Goal: Information Seeking & Learning: Check status

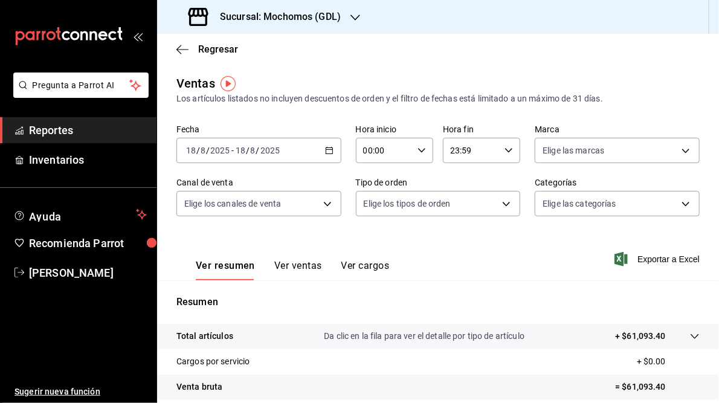
click at [326, 152] on icon "button" at bounding box center [329, 150] width 8 height 8
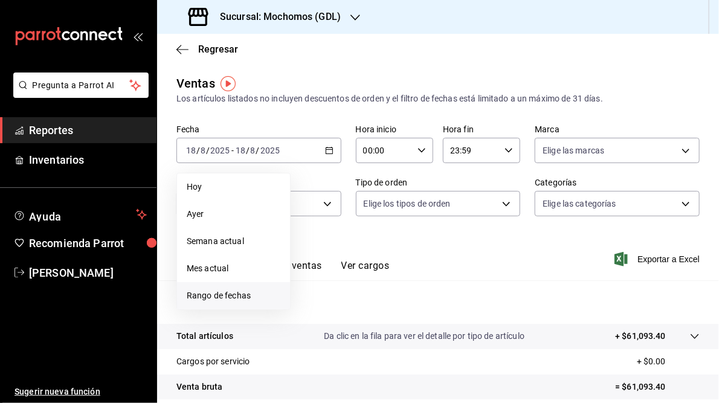
click at [207, 290] on span "Rango de fechas" at bounding box center [234, 296] width 94 height 13
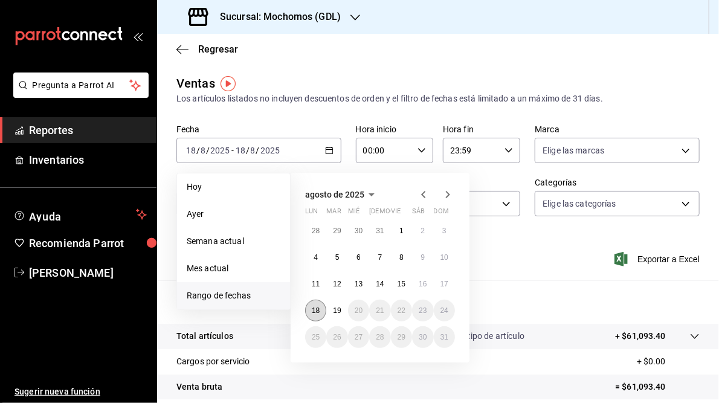
click at [313, 312] on abbr "18" at bounding box center [316, 310] width 8 height 8
click at [341, 309] on button "19" at bounding box center [336, 311] width 21 height 22
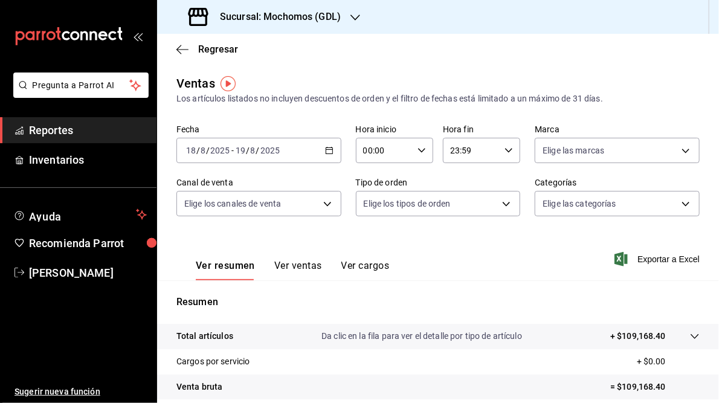
click at [421, 147] on icon "button" at bounding box center [422, 150] width 8 height 8
click at [374, 210] on span "05" at bounding box center [372, 210] width 19 height 10
type input "05:00"
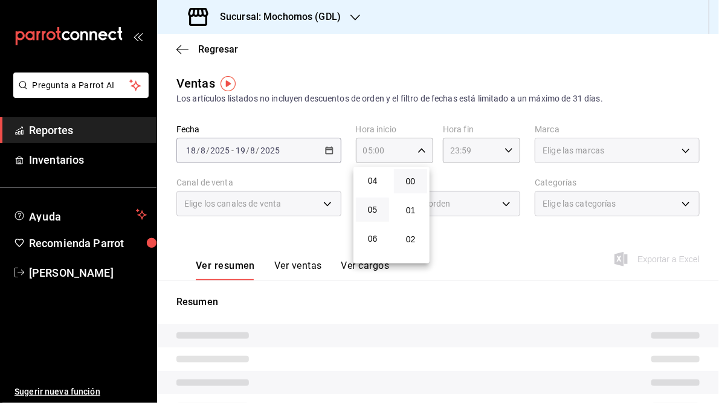
click at [507, 148] on div at bounding box center [359, 201] width 719 height 403
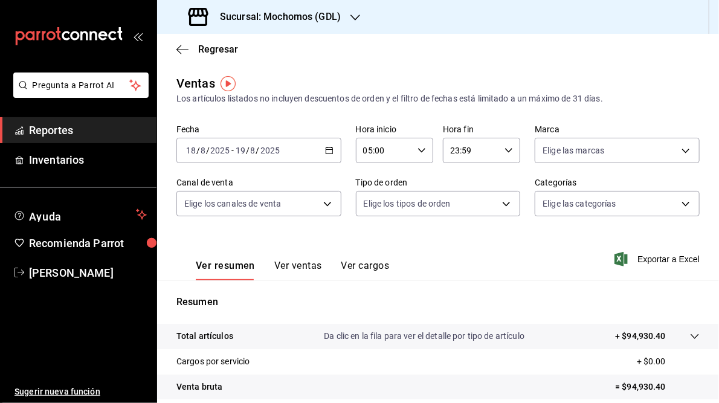
click at [505, 151] on \(Stroke\) "button" at bounding box center [508, 150] width 7 height 4
click at [461, 213] on span "05" at bounding box center [458, 212] width 19 height 10
type input "05:59"
click at [583, 257] on div at bounding box center [359, 201] width 719 height 403
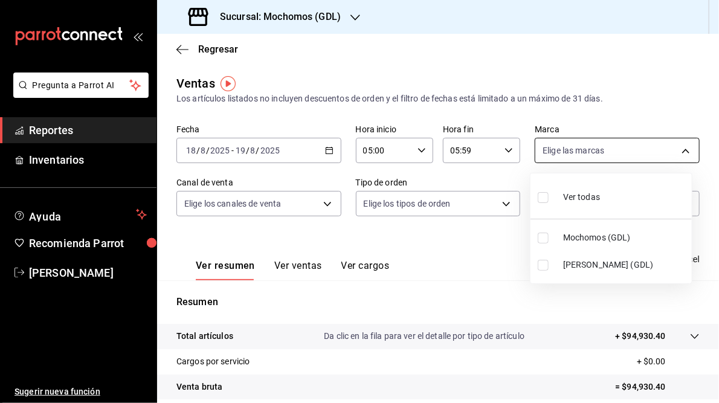
click at [680, 150] on body "Pregunta a Parrot AI Reportes Inventarios Ayuda Recomienda Parrot [PERSON_NAME]…" at bounding box center [359, 201] width 719 height 403
click at [572, 267] on span "[PERSON_NAME] (GDL)" at bounding box center [625, 265] width 124 height 13
type input "9cac9703-0c5a-4d8b-addd-5b6b571d65b9"
checkbox input "true"
click at [488, 253] on div at bounding box center [359, 201] width 719 height 403
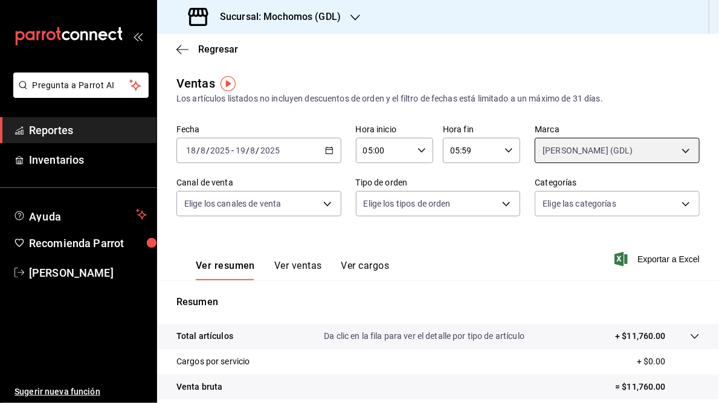
scroll to position [175, 0]
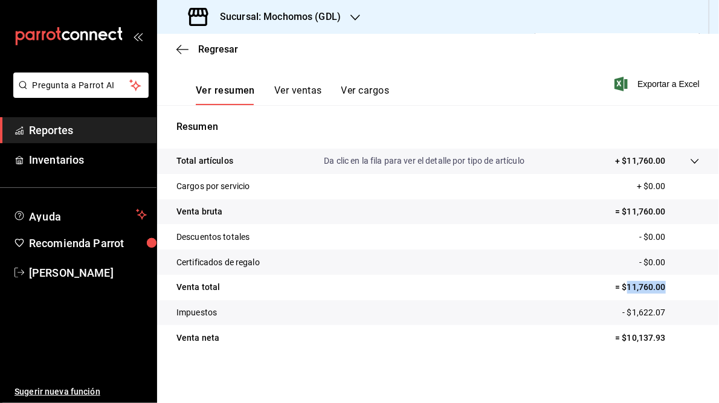
drag, startPoint x: 623, startPoint y: 288, endPoint x: 664, endPoint y: 290, distance: 41.7
click at [664, 290] on p "= $11,760.00" at bounding box center [657, 287] width 85 height 13
drag, startPoint x: 664, startPoint y: 290, endPoint x: 629, endPoint y: 285, distance: 35.4
click at [629, 285] on p "= $11,760.00" at bounding box center [657, 287] width 85 height 13
copy p "11,760.00"
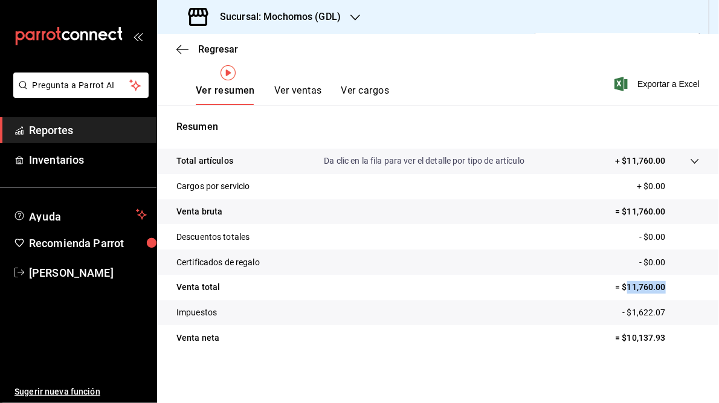
scroll to position [0, 0]
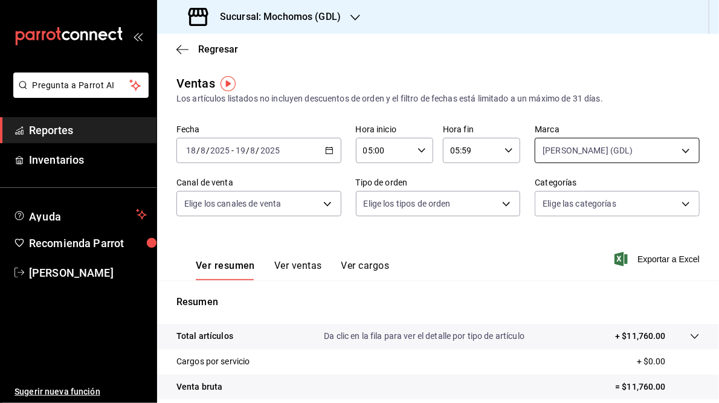
click at [680, 154] on body "Pregunta a Parrot AI Reportes Inventarios Ayuda Recomienda Parrot [PERSON_NAME]…" at bounding box center [359, 201] width 719 height 403
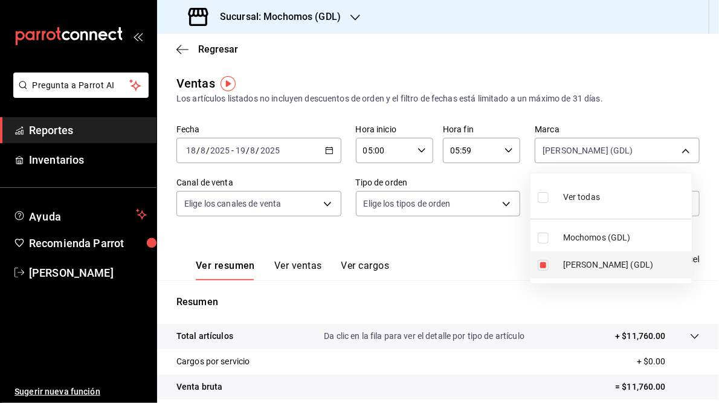
click at [580, 261] on span "[PERSON_NAME] (GDL)" at bounding box center [625, 265] width 124 height 13
checkbox input "false"
click at [577, 241] on span "Mochomos (GDL)" at bounding box center [625, 237] width 124 height 13
type input "36c25d4a-7cb0-456c-a434-e981d54830bc"
checkbox input "true"
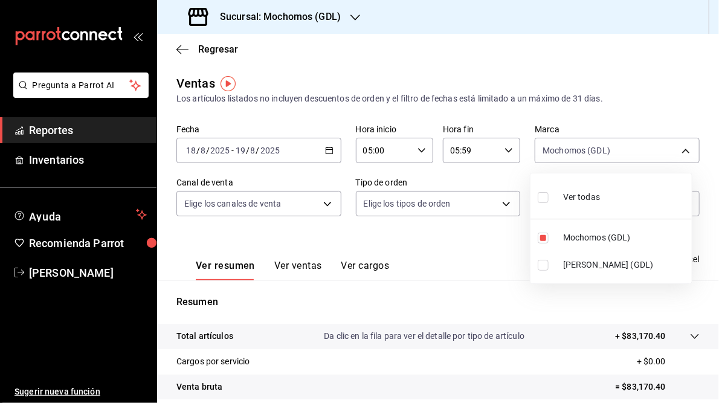
click at [479, 235] on div at bounding box center [359, 201] width 719 height 403
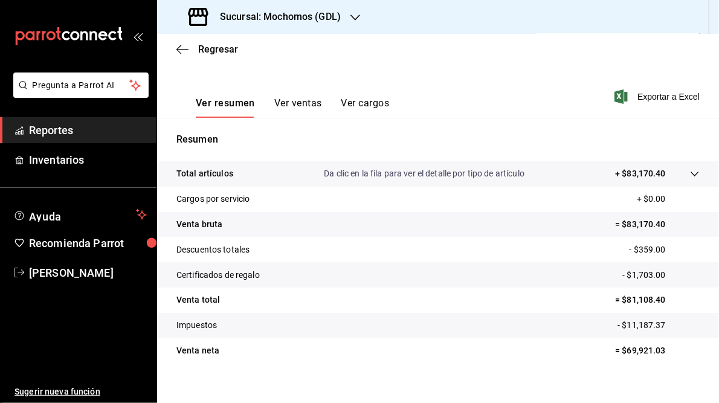
scroll to position [175, 0]
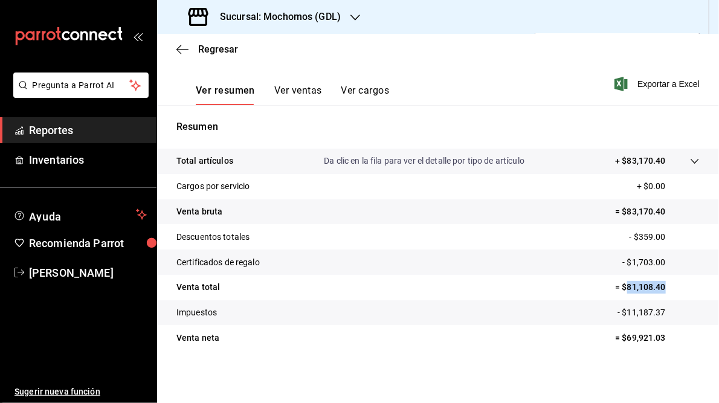
drag, startPoint x: 621, startPoint y: 286, endPoint x: 678, endPoint y: 288, distance: 56.2
click at [678, 288] on p "= $81,108.40" at bounding box center [657, 287] width 85 height 13
drag, startPoint x: 678, startPoint y: 288, endPoint x: 636, endPoint y: 285, distance: 41.8
copy p "81,108.40"
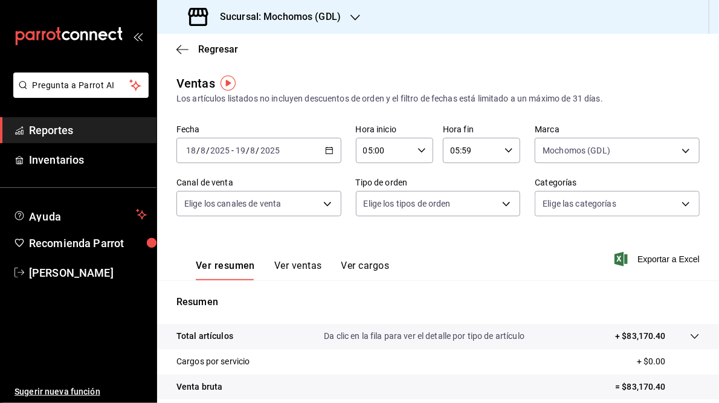
scroll to position [0, 0]
click at [349, 16] on div "Sucursal: Mochomos (GDL)" at bounding box center [266, 17] width 198 height 34
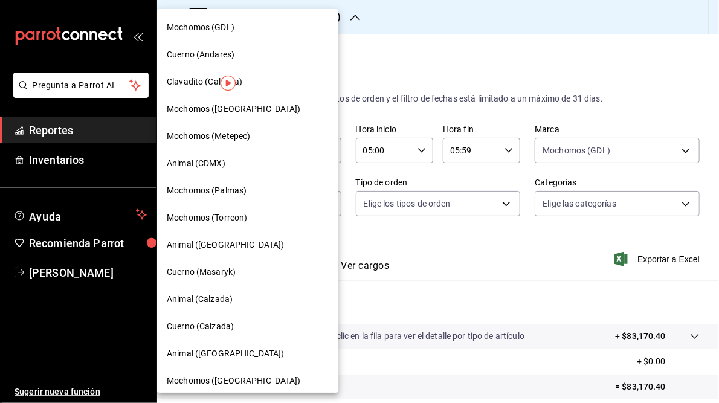
click at [201, 59] on span "Cuerno (Andares)" at bounding box center [201, 54] width 68 height 13
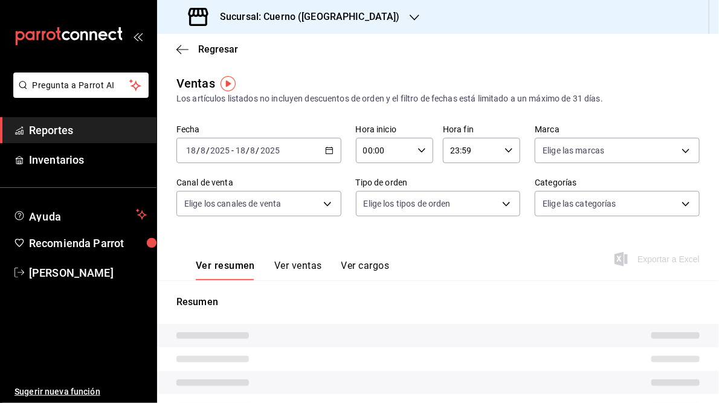
type input "05:00"
type input "05:59"
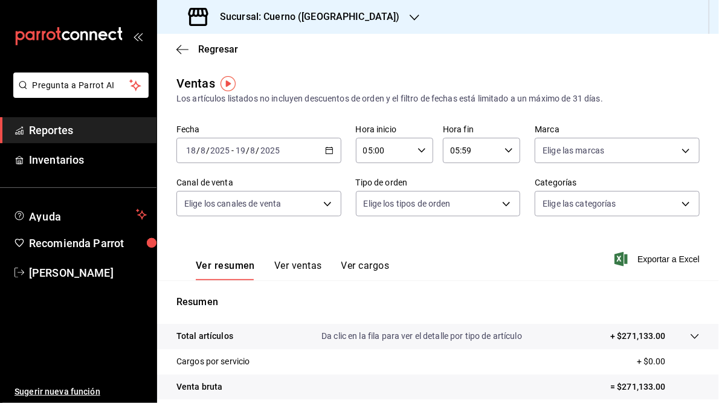
scroll to position [175, 0]
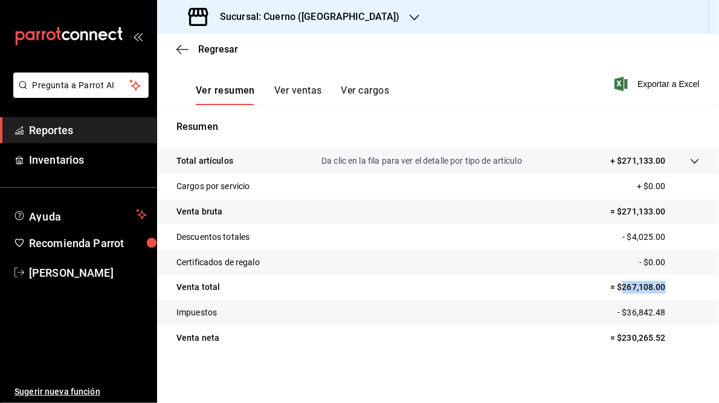
drag, startPoint x: 615, startPoint y: 287, endPoint x: 663, endPoint y: 286, distance: 47.8
click at [663, 286] on p "= $267,108.00" at bounding box center [654, 287] width 89 height 13
drag, startPoint x: 663, startPoint y: 286, endPoint x: 641, endPoint y: 287, distance: 22.4
copy p "267,108.00"
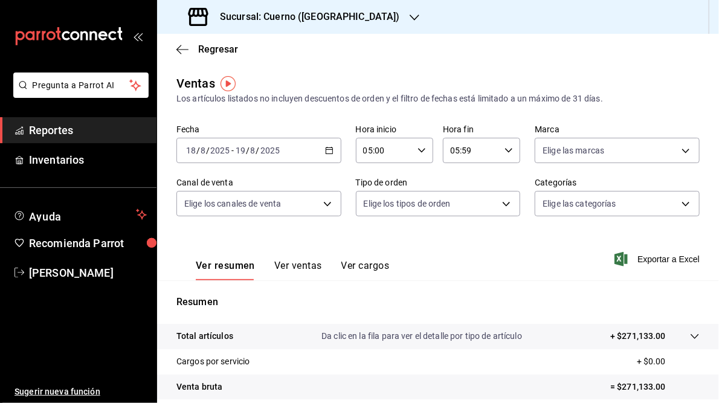
click at [303, 19] on h3 "Sucursal: Cuerno ([GEOGRAPHIC_DATA])" at bounding box center [305, 17] width 190 height 15
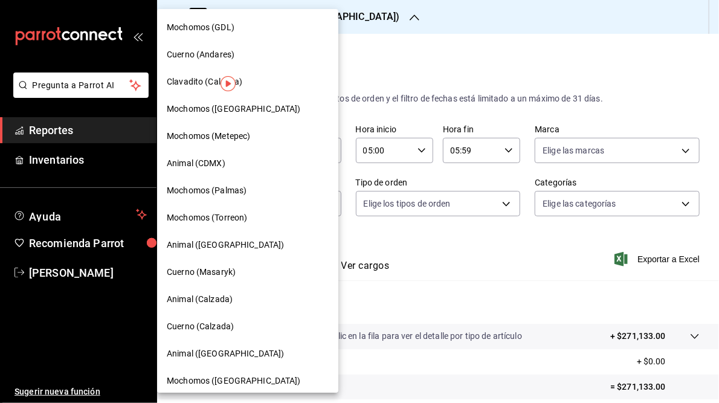
click at [189, 85] on span "Clavadito (Calzada)" at bounding box center [205, 82] width 76 height 13
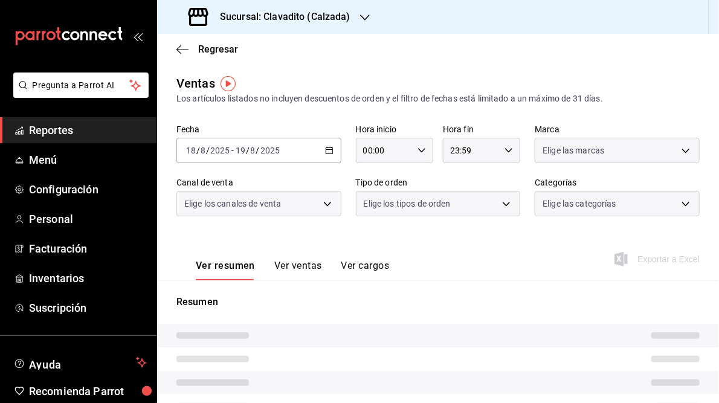
type input "05:00"
type input "05:59"
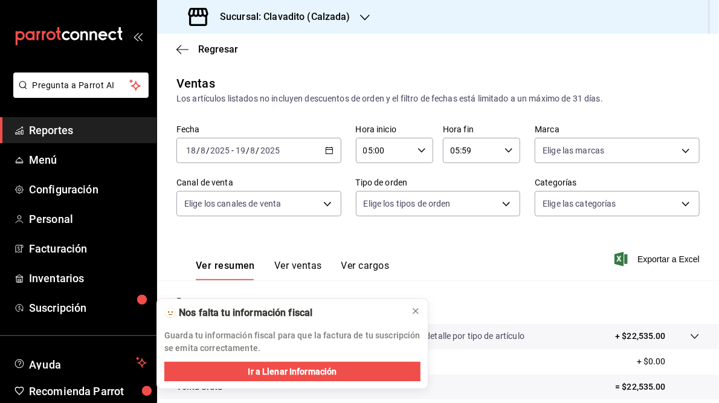
scroll to position [175, 0]
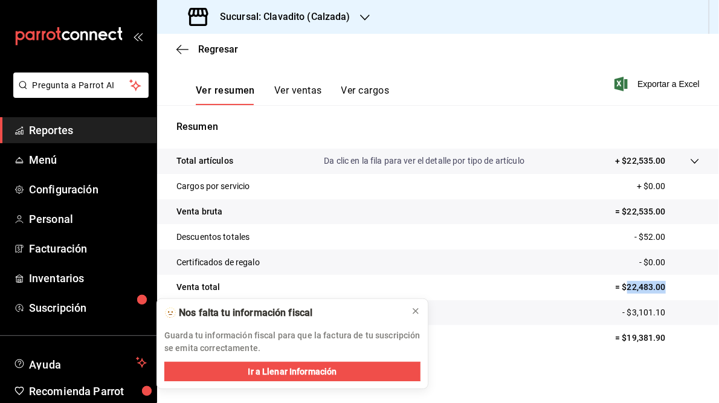
drag, startPoint x: 621, startPoint y: 288, endPoint x: 660, endPoint y: 293, distance: 39.6
click at [660, 293] on p "= $22,483.00" at bounding box center [657, 287] width 85 height 13
drag, startPoint x: 660, startPoint y: 293, endPoint x: 635, endPoint y: 288, distance: 25.8
copy p "22,483.00"
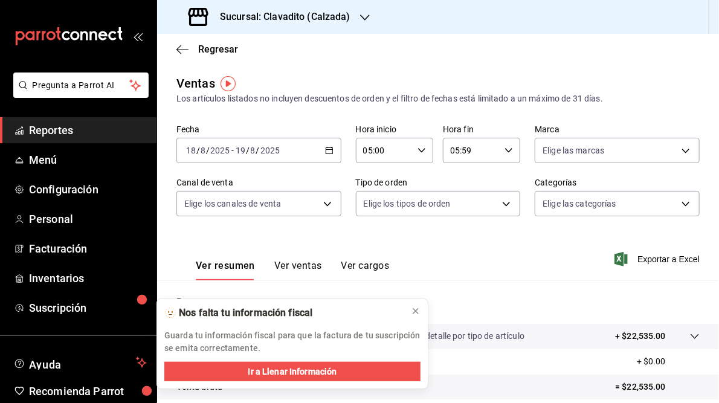
click at [366, 17] on icon "button" at bounding box center [365, 18] width 10 height 6
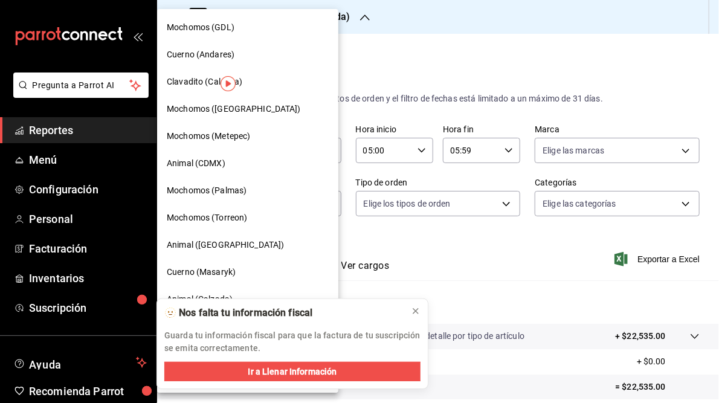
click at [195, 112] on span "Mochomos ([GEOGRAPHIC_DATA])" at bounding box center [234, 109] width 134 height 13
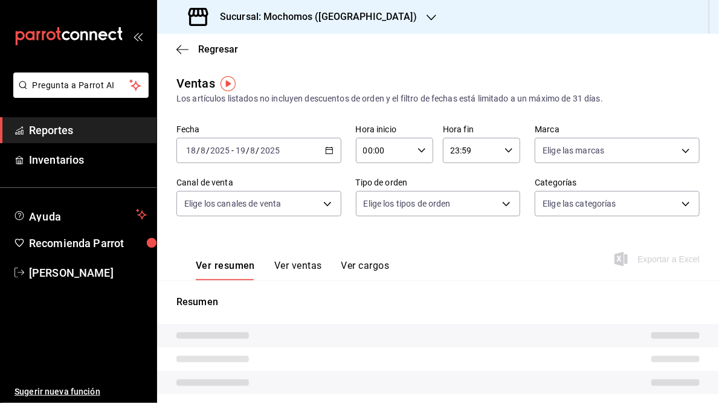
type input "05:00"
type input "05:59"
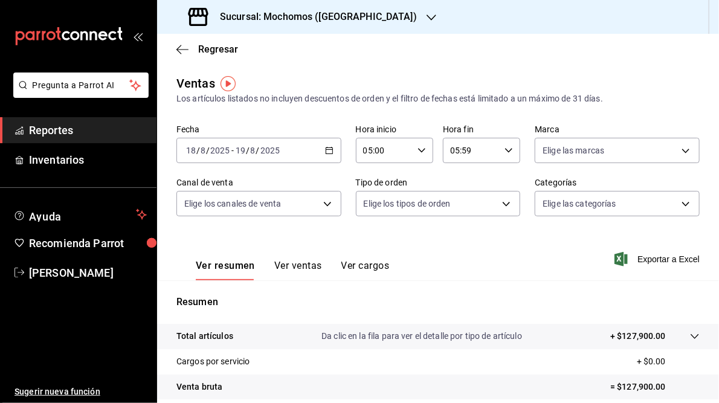
scroll to position [175, 0]
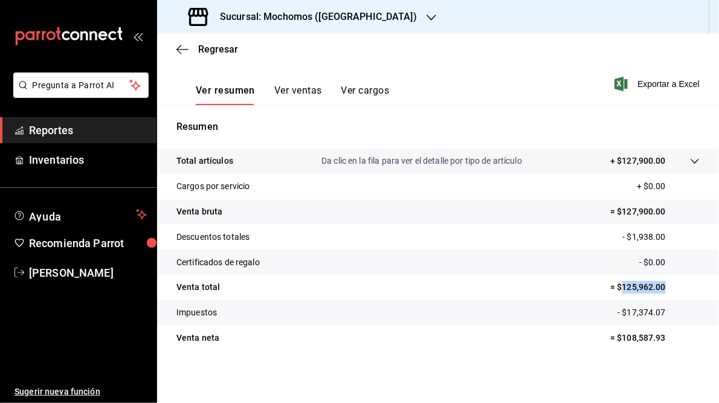
drag, startPoint x: 616, startPoint y: 286, endPoint x: 658, endPoint y: 287, distance: 41.1
click at [658, 287] on p "= $125,962.00" at bounding box center [654, 287] width 89 height 13
drag, startPoint x: 658, startPoint y: 287, endPoint x: 644, endPoint y: 287, distance: 13.9
copy p "125,962.00"
click at [300, 10] on h3 "Sucursal: Mochomos ([GEOGRAPHIC_DATA])" at bounding box center [313, 17] width 207 height 15
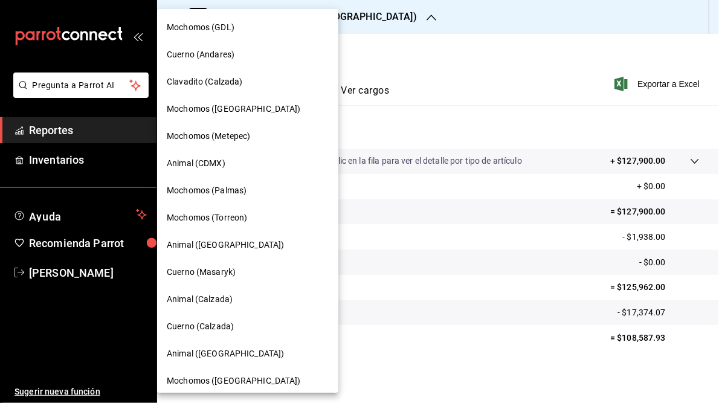
click at [222, 136] on span "Mochomos (Metepec)" at bounding box center [208, 136] width 83 height 13
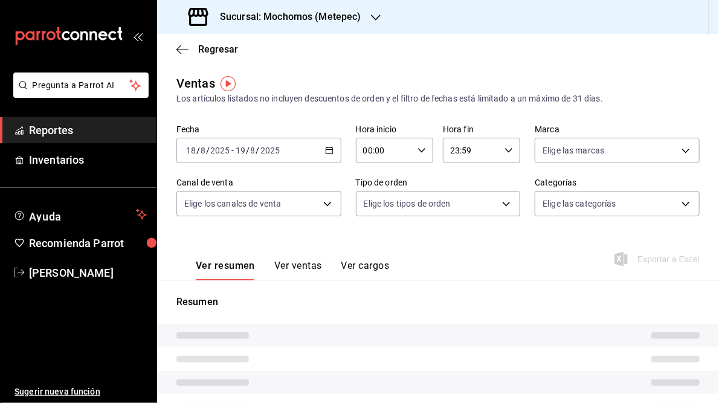
type input "05:00"
type input "05:59"
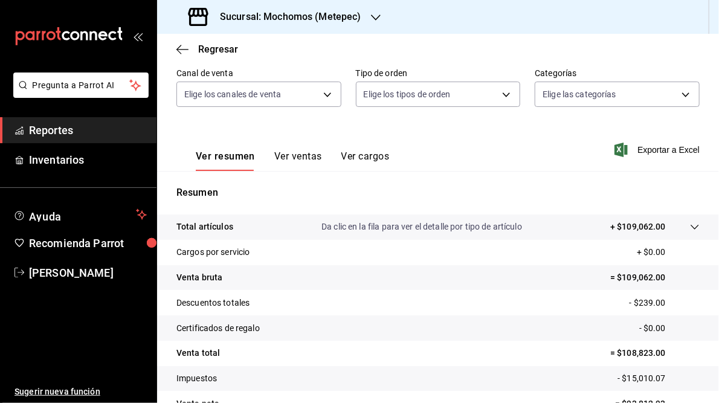
scroll to position [175, 0]
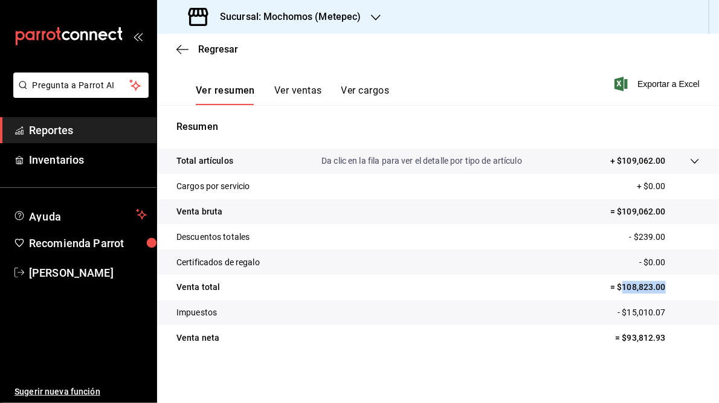
drag, startPoint x: 617, startPoint y: 286, endPoint x: 666, endPoint y: 287, distance: 49.0
click at [666, 287] on p "= $108,823.00" at bounding box center [654, 287] width 89 height 13
drag, startPoint x: 666, startPoint y: 287, endPoint x: 638, endPoint y: 283, distance: 28.1
copy p "108,823.00"
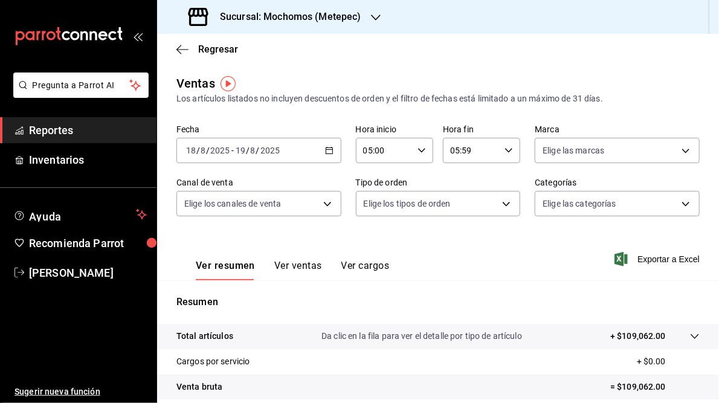
click at [367, 18] on div "Sucursal: Mochomos (Metepec)" at bounding box center [276, 17] width 219 height 34
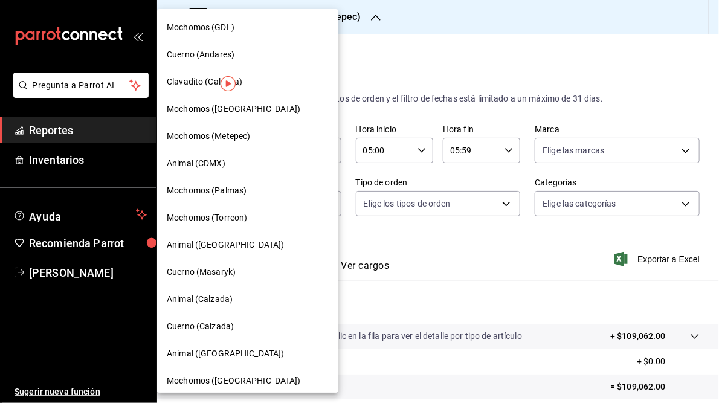
click at [204, 164] on span "Animal (CDMX)" at bounding box center [196, 163] width 59 height 13
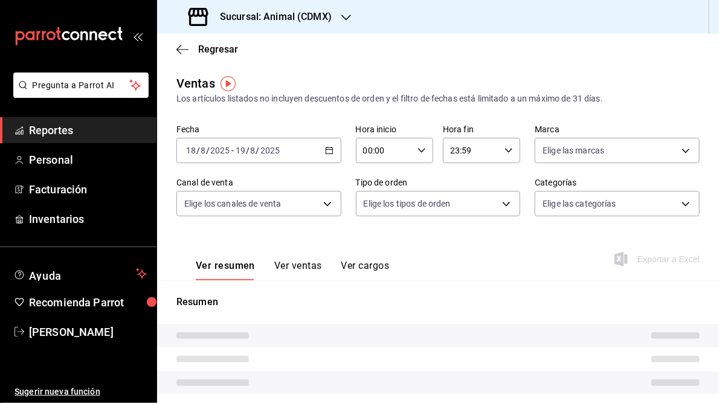
type input "05:00"
type input "05:59"
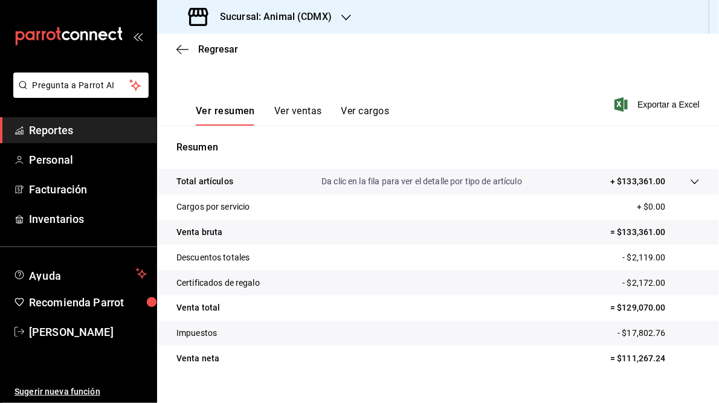
scroll to position [175, 0]
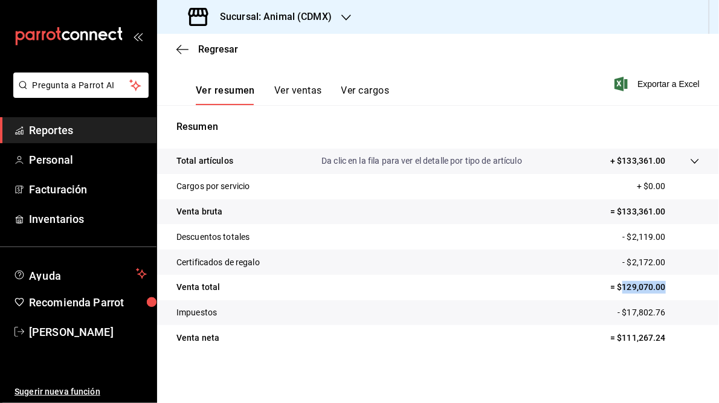
drag, startPoint x: 615, startPoint y: 286, endPoint x: 659, endPoint y: 287, distance: 44.1
click at [659, 287] on p "= $129,070.00" at bounding box center [654, 287] width 89 height 13
drag, startPoint x: 659, startPoint y: 287, endPoint x: 637, endPoint y: 283, distance: 22.8
copy p "129,070.00"
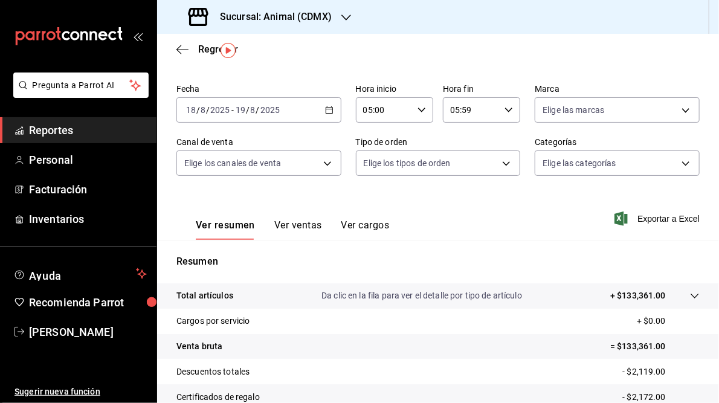
scroll to position [33, 0]
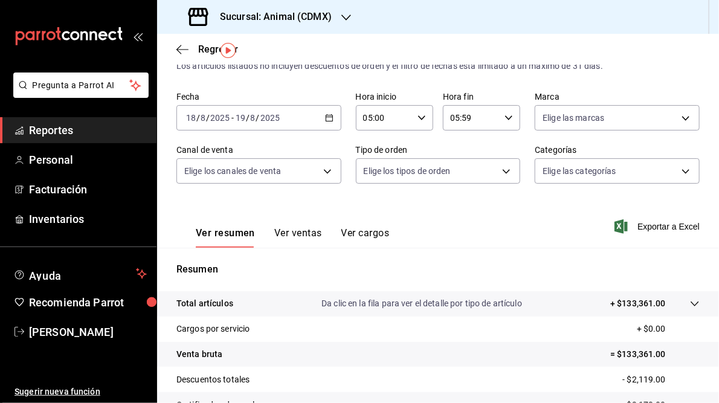
click at [304, 14] on h3 "Sucursal: Animal (CDMX)" at bounding box center [270, 17] width 121 height 15
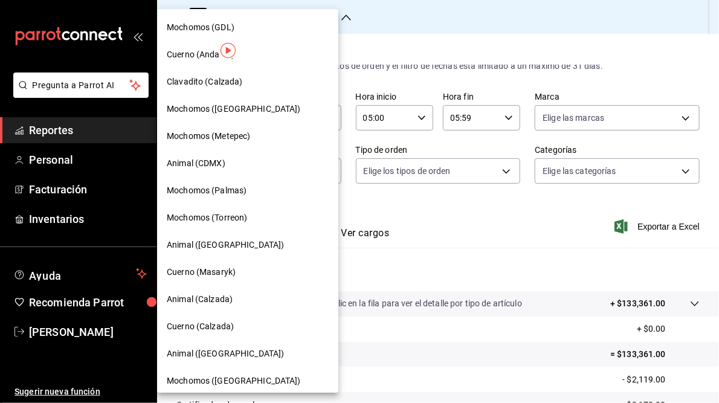
click at [441, 36] on div at bounding box center [359, 201] width 719 height 403
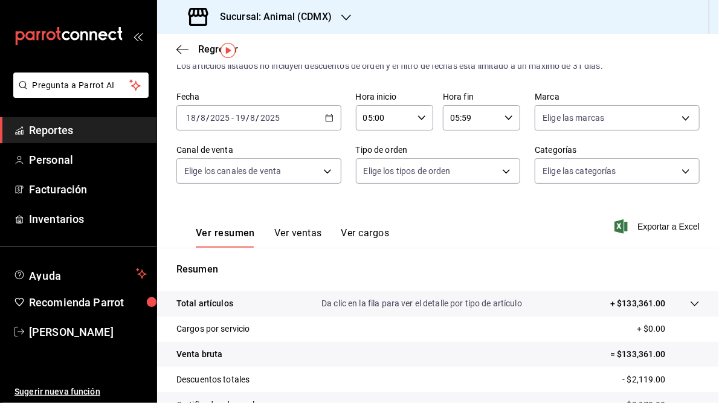
click at [299, 18] on h3 "Sucursal: Animal (CDMX)" at bounding box center [270, 17] width 121 height 15
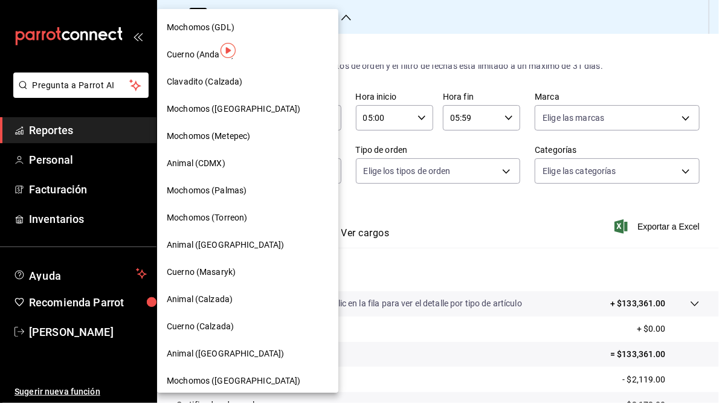
click at [233, 197] on div "Mochomos (Palmas)" at bounding box center [247, 190] width 181 height 27
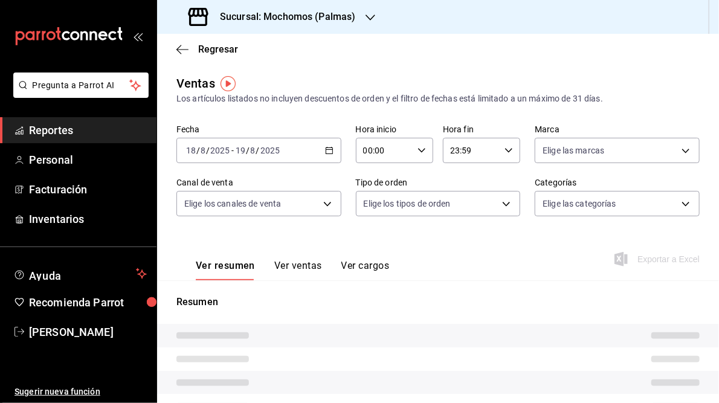
type input "05:00"
type input "05:59"
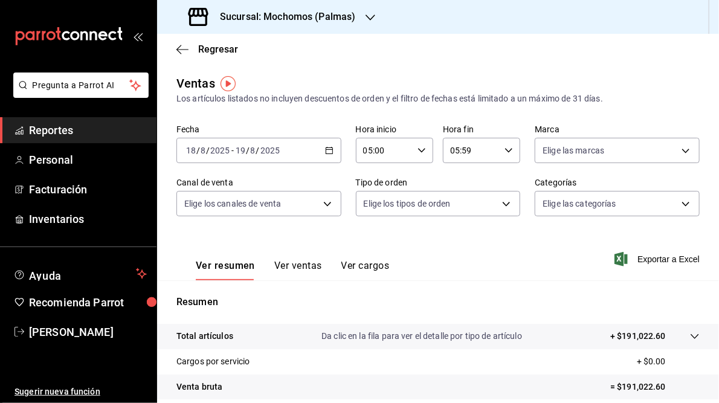
scroll to position [175, 0]
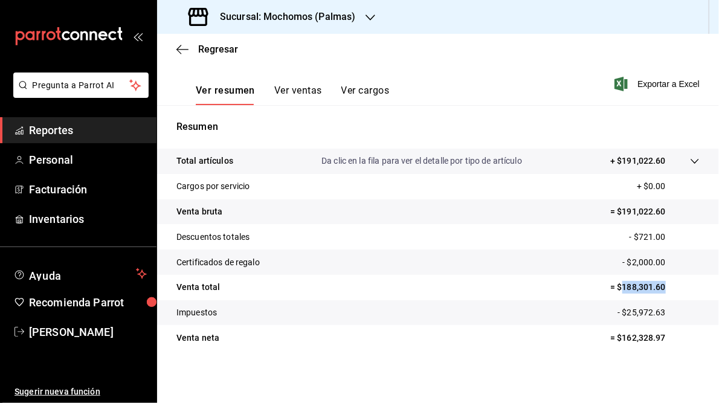
drag, startPoint x: 615, startPoint y: 287, endPoint x: 657, endPoint y: 286, distance: 41.7
click at [657, 286] on p "= $188,301.60" at bounding box center [654, 287] width 89 height 13
drag, startPoint x: 657, startPoint y: 286, endPoint x: 638, endPoint y: 285, distance: 19.4
copy p "188,301.60"
click at [369, 18] on icon "button" at bounding box center [371, 18] width 10 height 10
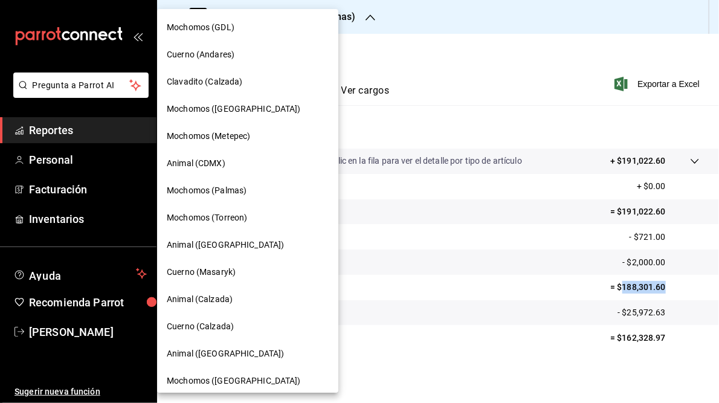
click at [212, 218] on span "Mochomos (Torreon)" at bounding box center [207, 218] width 80 height 13
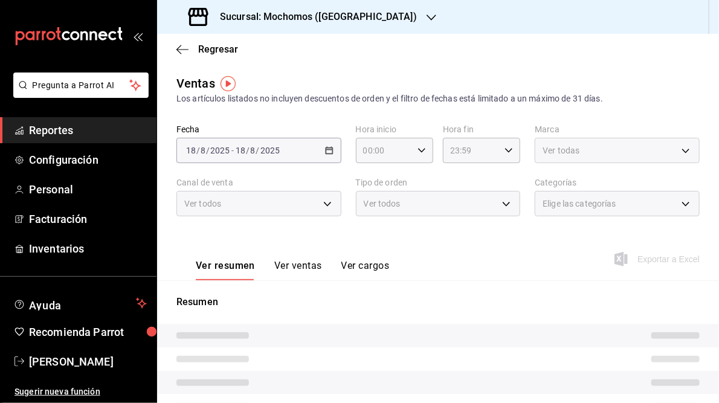
type input "05:00"
type input "05:59"
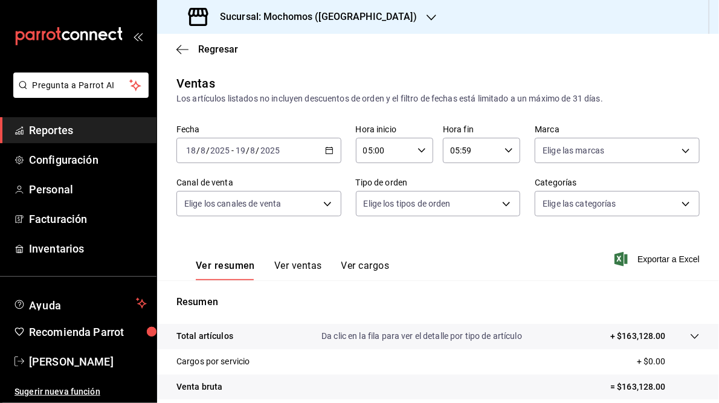
scroll to position [175, 0]
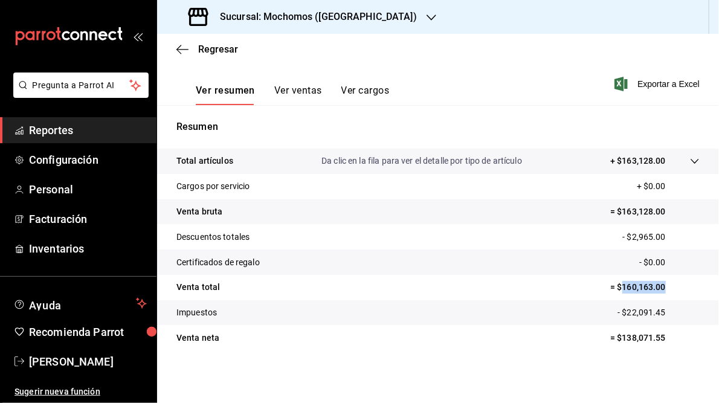
drag, startPoint x: 618, startPoint y: 287, endPoint x: 661, endPoint y: 289, distance: 43.0
click at [661, 289] on p "= $160,163.00" at bounding box center [654, 287] width 89 height 13
drag, startPoint x: 661, startPoint y: 289, endPoint x: 646, endPoint y: 285, distance: 15.5
copy p "160,163.00"
click at [427, 18] on icon "button" at bounding box center [432, 18] width 10 height 10
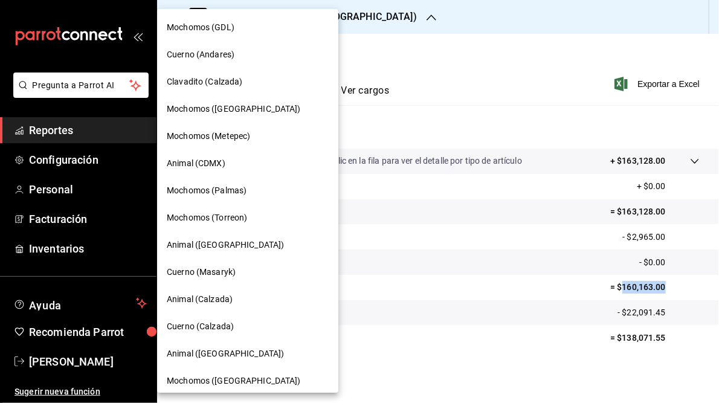
click at [217, 239] on span "Animal ([GEOGRAPHIC_DATA])" at bounding box center [225, 245] width 117 height 13
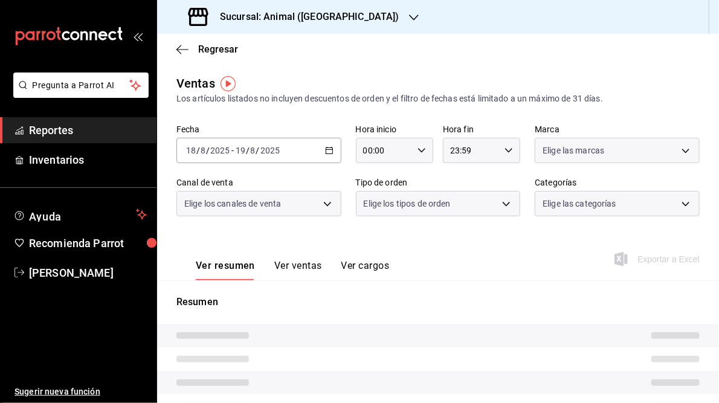
type input "05:00"
type input "05:59"
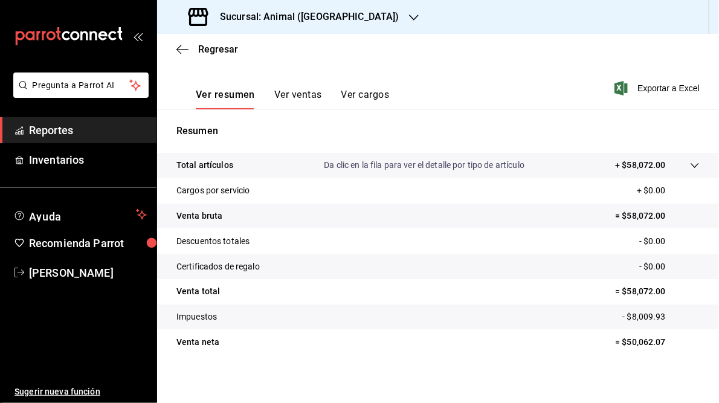
scroll to position [174, 0]
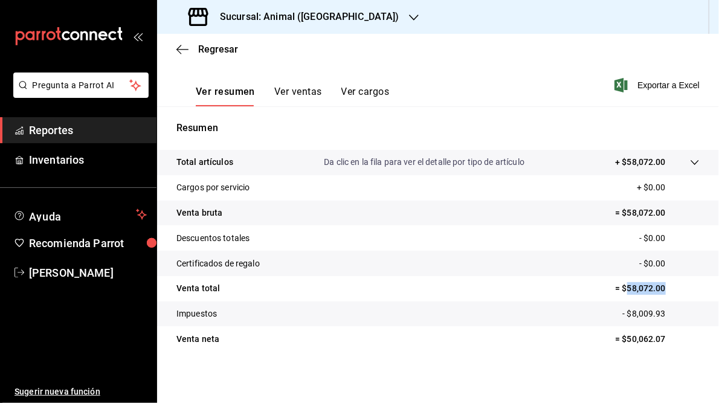
drag, startPoint x: 621, startPoint y: 286, endPoint x: 659, endPoint y: 287, distance: 38.1
click at [659, 287] on p "= $58,072.00" at bounding box center [657, 288] width 85 height 13
drag, startPoint x: 659, startPoint y: 287, endPoint x: 641, endPoint y: 287, distance: 18.1
copy p "58,072.00"
click at [305, 19] on h3 "Sucursal: Animal ([GEOGRAPHIC_DATA])" at bounding box center [304, 17] width 189 height 15
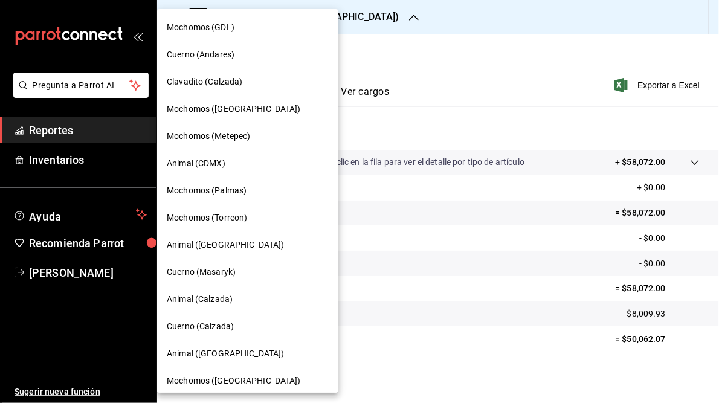
click at [189, 271] on span "Cuerno (Masaryk)" at bounding box center [201, 272] width 69 height 13
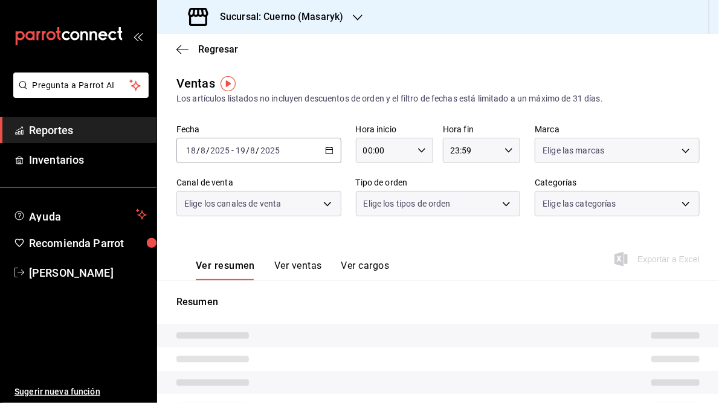
type input "05:00"
type input "05:59"
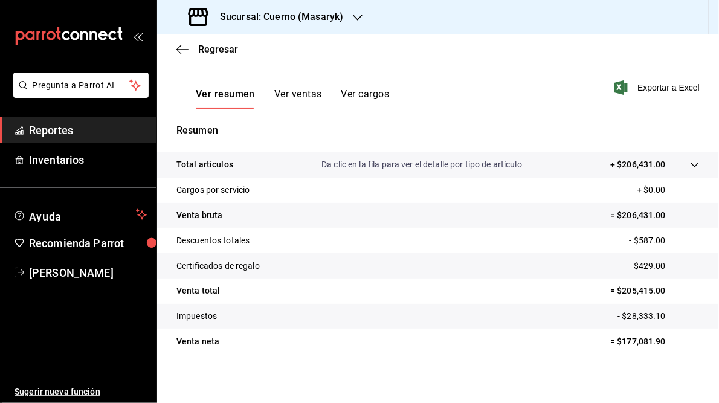
scroll to position [175, 0]
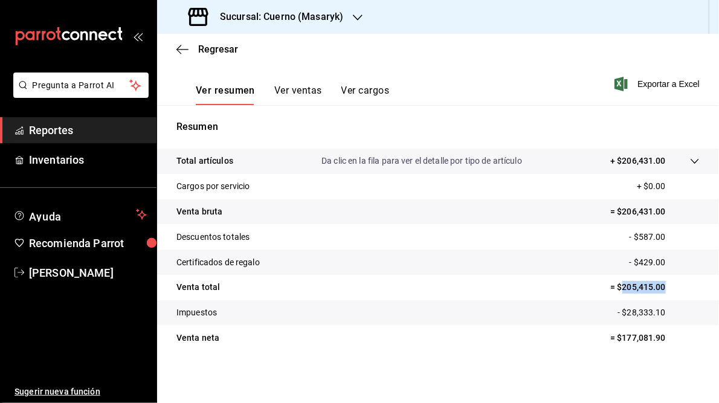
drag, startPoint x: 616, startPoint y: 285, endPoint x: 662, endPoint y: 287, distance: 45.4
click at [662, 287] on p "= $205,415.00" at bounding box center [654, 287] width 89 height 13
drag, startPoint x: 662, startPoint y: 287, endPoint x: 638, endPoint y: 281, distance: 24.9
click at [357, 16] on icon "button" at bounding box center [358, 18] width 10 height 10
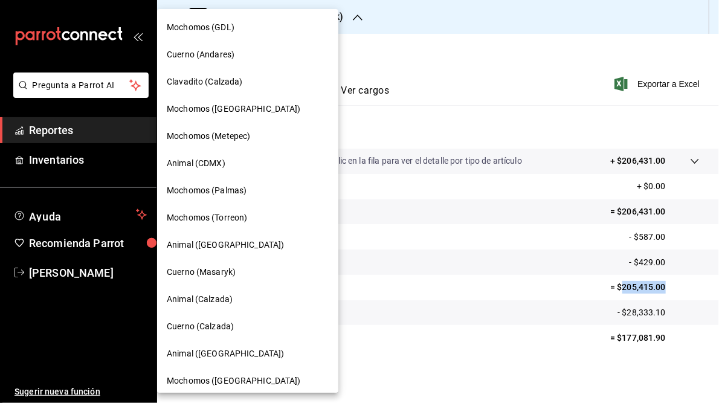
click at [213, 299] on span "Animal (Calzada)" at bounding box center [200, 299] width 66 height 13
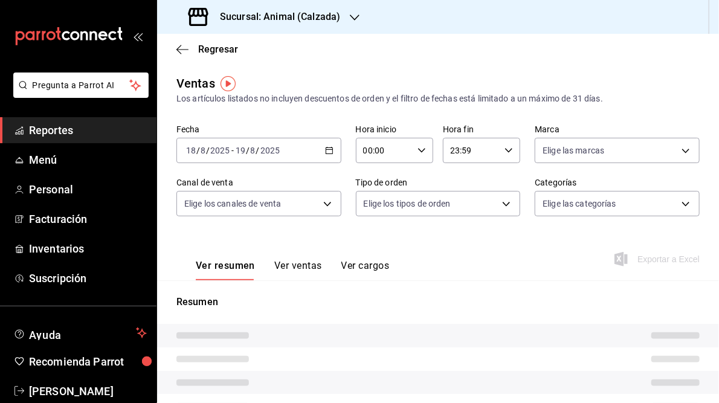
type input "05:00"
type input "05:59"
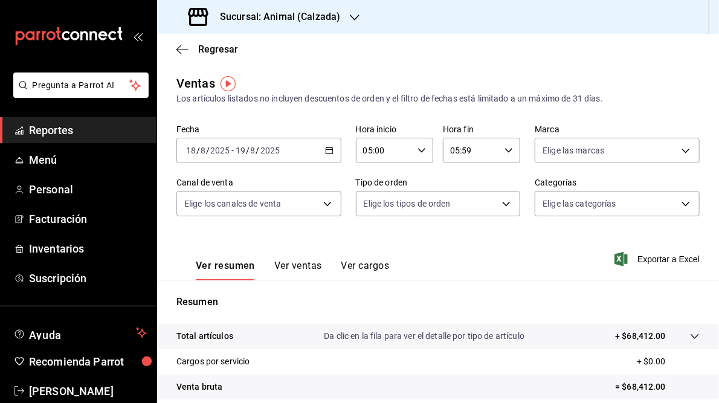
scroll to position [175, 0]
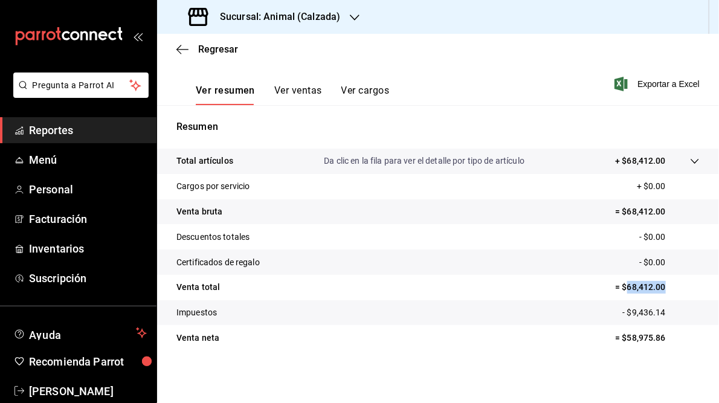
drag, startPoint x: 622, startPoint y: 285, endPoint x: 666, endPoint y: 285, distance: 44.1
click at [666, 285] on p "= $68,412.00" at bounding box center [657, 287] width 85 height 13
drag, startPoint x: 666, startPoint y: 285, endPoint x: 635, endPoint y: 285, distance: 30.8
click at [320, 16] on h3 "Sucursal: Animal (Calzada)" at bounding box center [275, 17] width 130 height 15
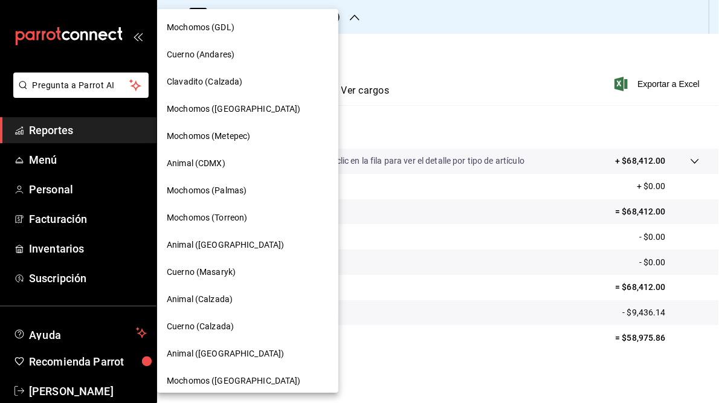
scroll to position [88, 0]
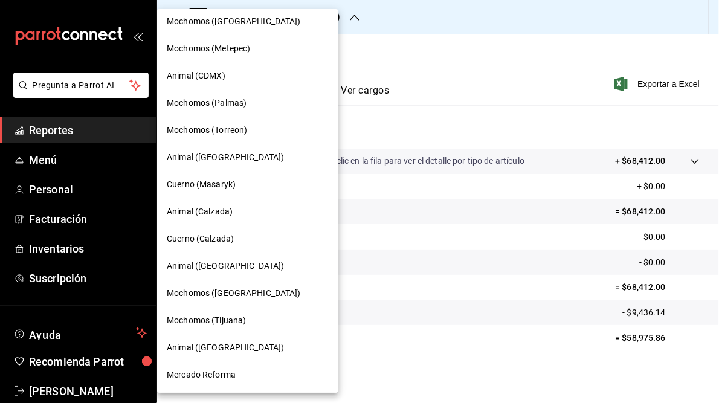
click at [195, 243] on span "Cuerno (Calzada)" at bounding box center [200, 239] width 67 height 13
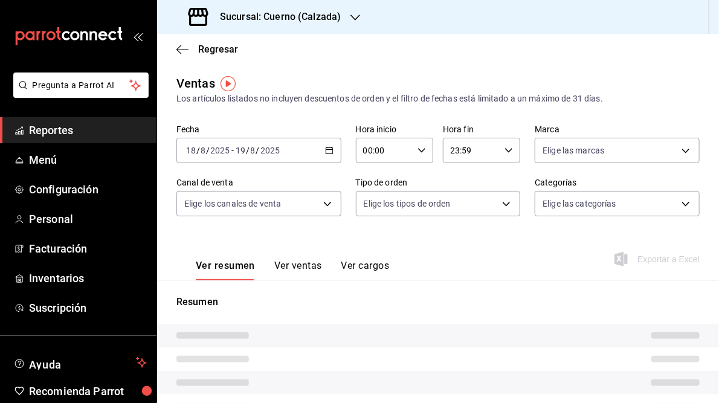
type input "05:00"
type input "05:59"
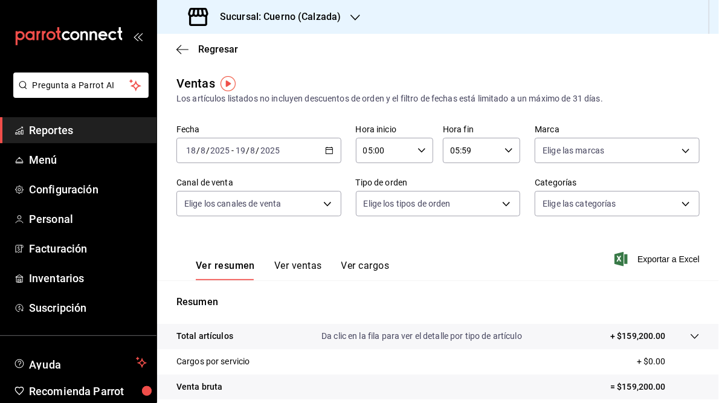
scroll to position [175, 0]
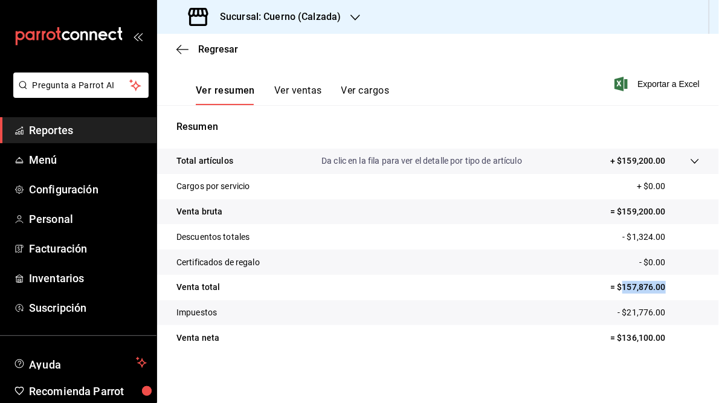
drag, startPoint x: 616, startPoint y: 286, endPoint x: 658, endPoint y: 284, distance: 41.1
click at [658, 284] on p "= $157,876.00" at bounding box center [654, 287] width 89 height 13
drag, startPoint x: 658, startPoint y: 284, endPoint x: 642, endPoint y: 285, distance: 15.2
click at [351, 19] on icon "button" at bounding box center [356, 18] width 10 height 10
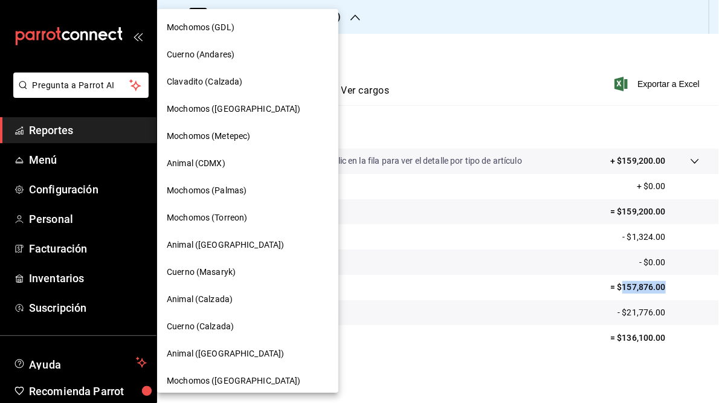
scroll to position [88, 0]
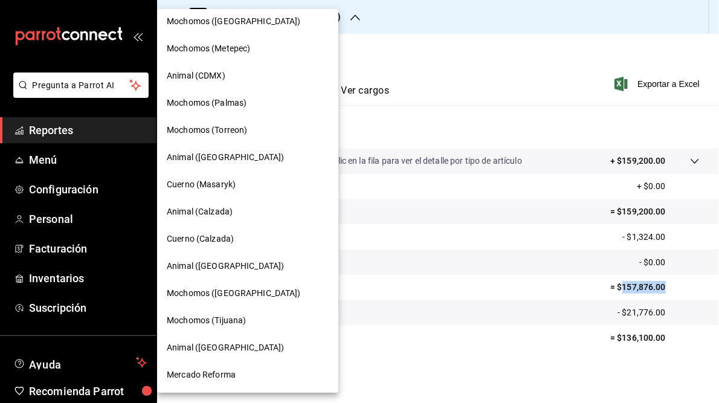
click at [209, 264] on span "Animal ([GEOGRAPHIC_DATA])" at bounding box center [225, 266] width 117 height 13
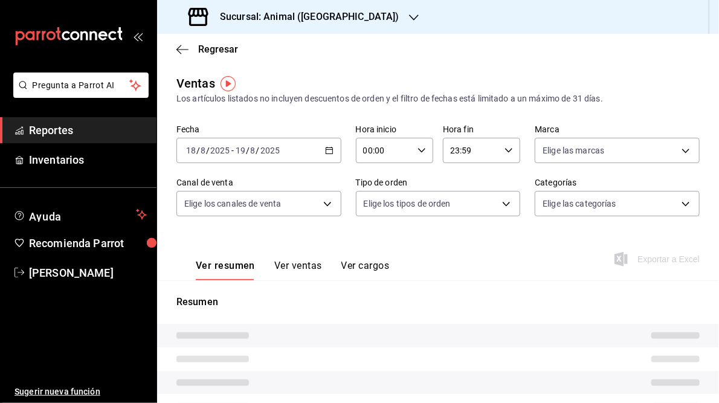
type input "05:00"
type input "05:59"
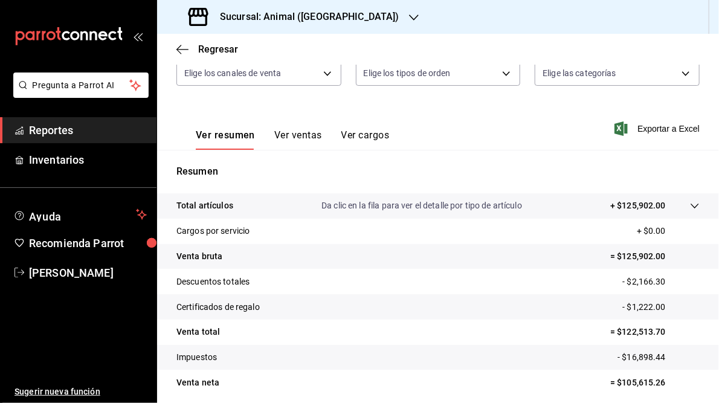
scroll to position [175, 0]
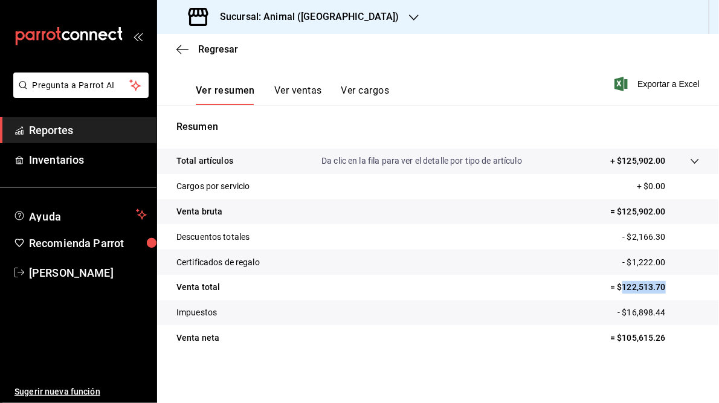
drag, startPoint x: 616, startPoint y: 287, endPoint x: 665, endPoint y: 285, distance: 48.4
click at [665, 285] on p "= $122,513.70" at bounding box center [654, 287] width 89 height 13
drag, startPoint x: 665, startPoint y: 285, endPoint x: 644, endPoint y: 283, distance: 21.2
click at [313, 19] on h3 "Sucursal: Animal ([GEOGRAPHIC_DATA])" at bounding box center [304, 17] width 189 height 15
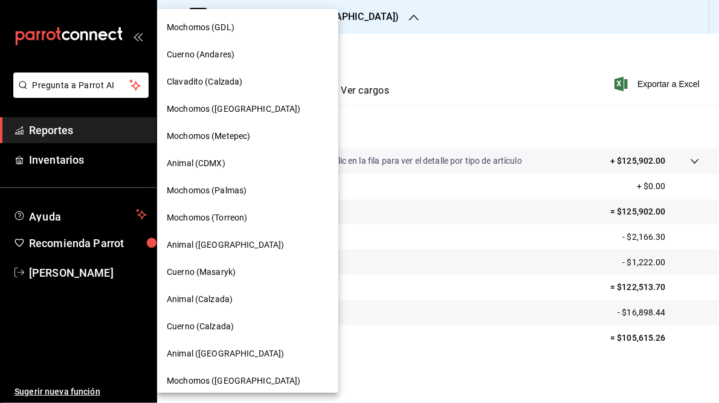
scroll to position [88, 0]
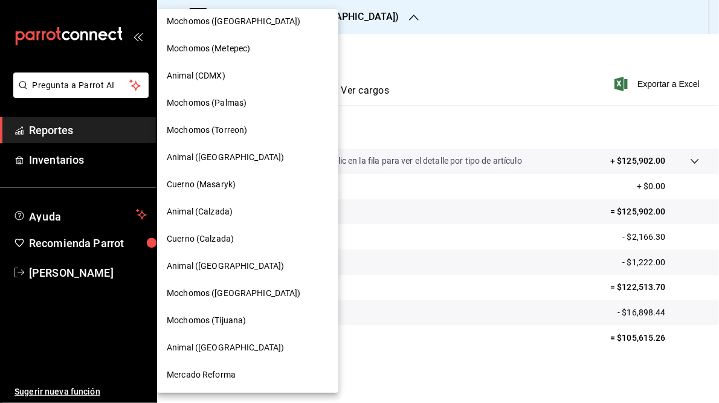
click at [217, 293] on span "Mochomos ([GEOGRAPHIC_DATA])" at bounding box center [234, 293] width 134 height 13
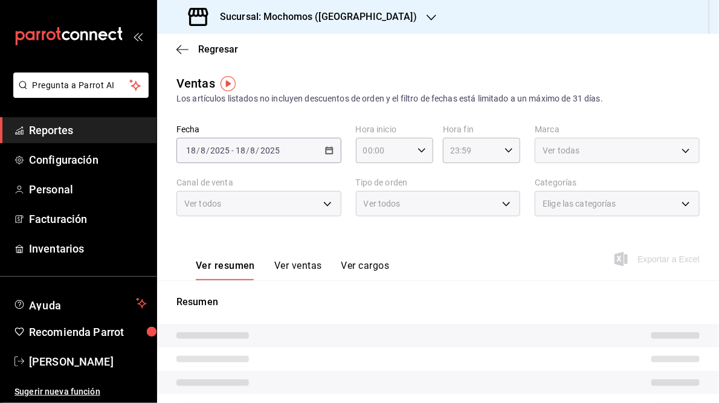
type input "05:00"
type input "05:59"
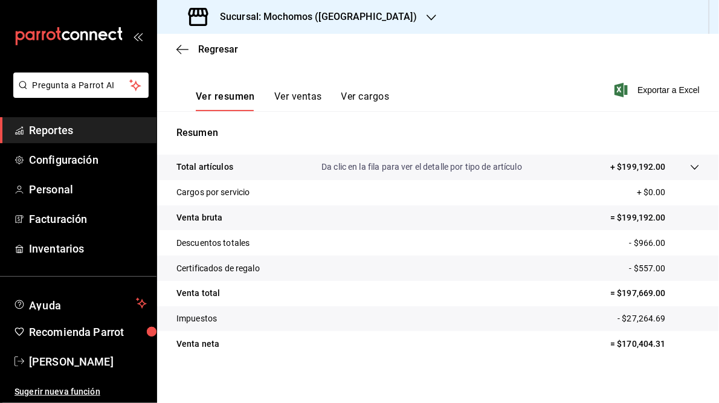
scroll to position [170, 0]
drag, startPoint x: 615, startPoint y: 293, endPoint x: 662, endPoint y: 291, distance: 47.8
click at [662, 291] on p "= $197,669.00" at bounding box center [654, 292] width 89 height 13
drag, startPoint x: 662, startPoint y: 291, endPoint x: 636, endPoint y: 288, distance: 26.2
click at [360, 12] on h3 "Sucursal: Mochomos ([GEOGRAPHIC_DATA])" at bounding box center [313, 17] width 207 height 15
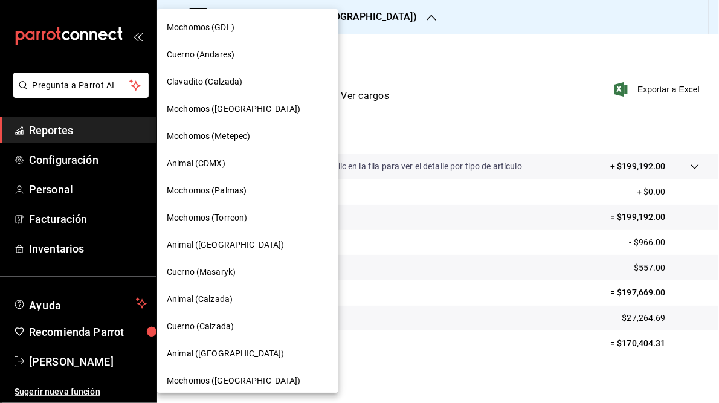
scroll to position [88, 0]
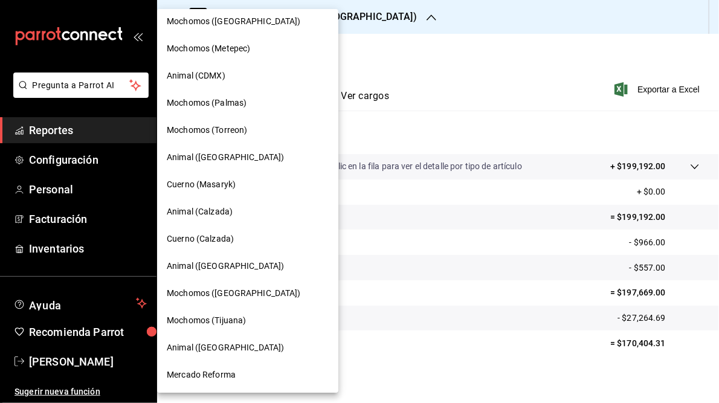
click at [212, 319] on span "Mochomos (Tijuana)" at bounding box center [206, 320] width 79 height 13
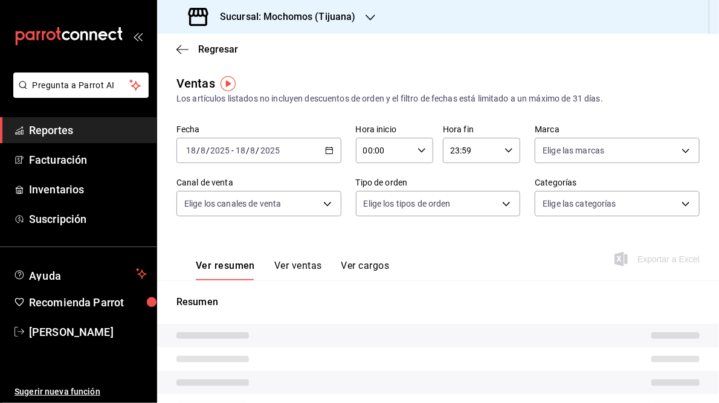
type input "05:00"
type input "05:59"
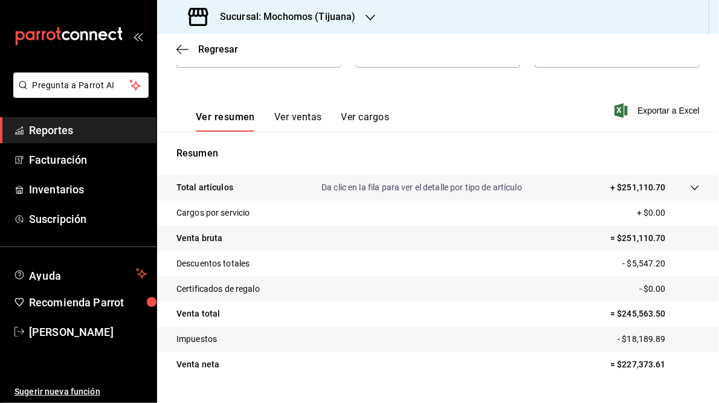
scroll to position [149, 0]
drag, startPoint x: 615, startPoint y: 314, endPoint x: 669, endPoint y: 317, distance: 53.9
click at [669, 317] on p "= $245,563.50" at bounding box center [654, 313] width 89 height 13
drag, startPoint x: 669, startPoint y: 317, endPoint x: 631, endPoint y: 314, distance: 38.2
click at [369, 11] on div at bounding box center [371, 17] width 10 height 13
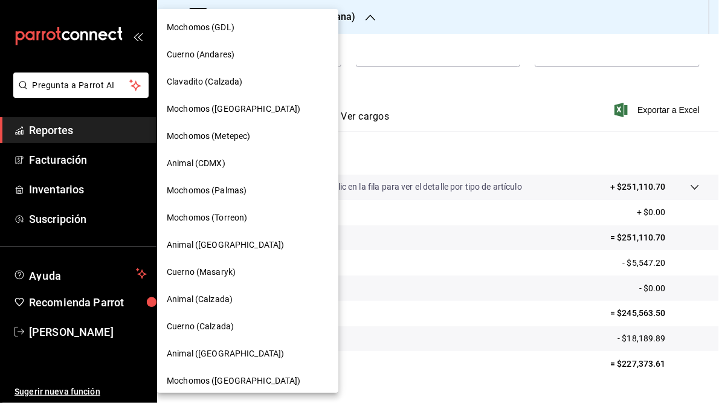
scroll to position [88, 0]
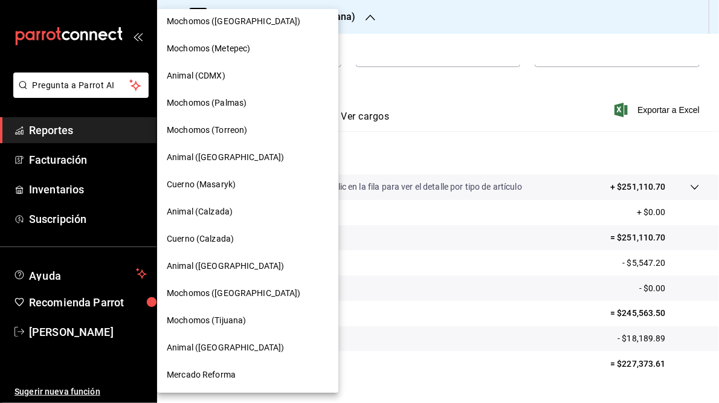
click at [210, 343] on span "Animal ([GEOGRAPHIC_DATA])" at bounding box center [225, 347] width 117 height 13
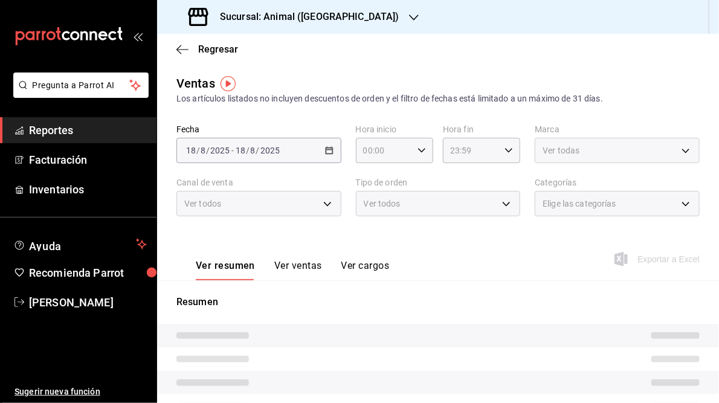
type input "05:00"
type input "05:59"
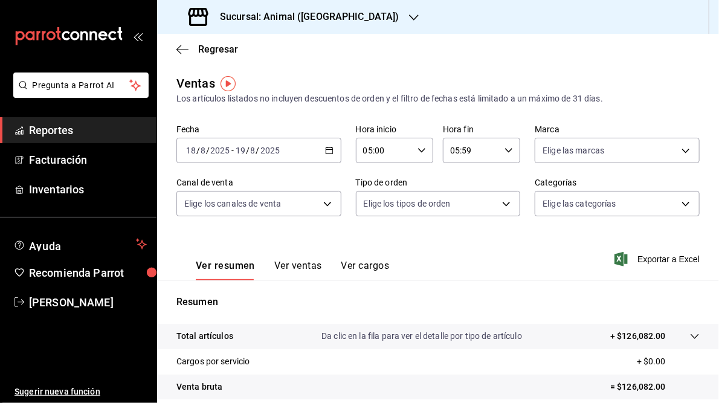
scroll to position [175, 0]
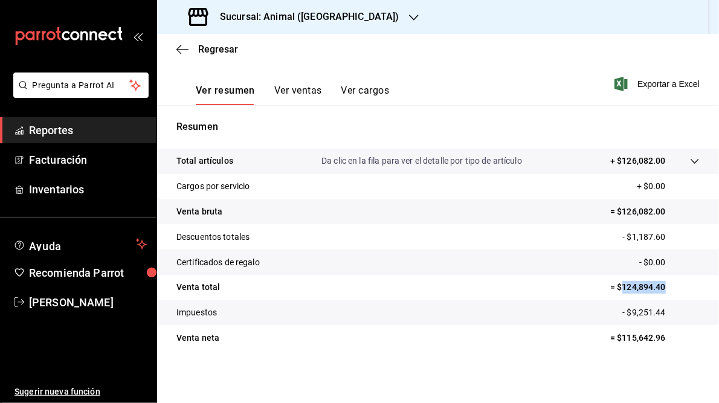
drag, startPoint x: 615, startPoint y: 286, endPoint x: 661, endPoint y: 285, distance: 45.9
click at [661, 285] on p "= $124,894.40" at bounding box center [654, 287] width 89 height 13
drag, startPoint x: 661, startPoint y: 285, endPoint x: 637, endPoint y: 285, distance: 24.2
click at [302, 16] on h3 "Sucursal: Animal ([GEOGRAPHIC_DATA])" at bounding box center [304, 17] width 189 height 15
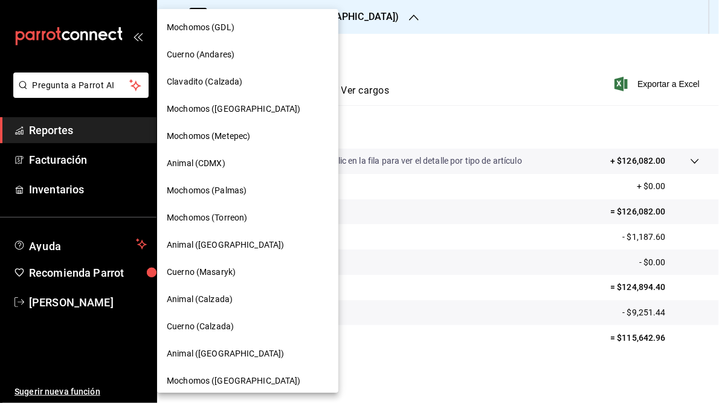
scroll to position [88, 0]
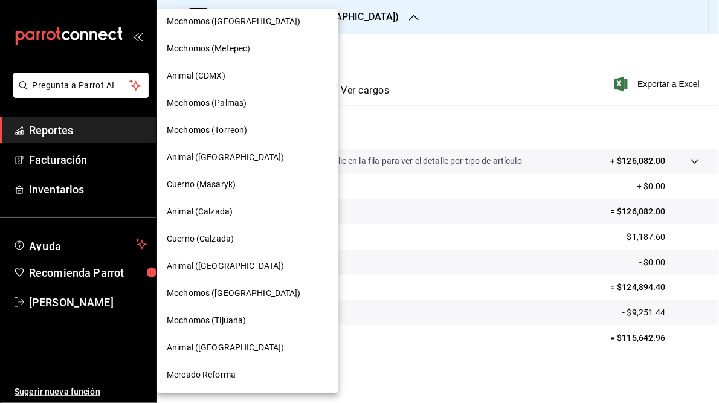
click at [198, 375] on span "Mercado Reforma" at bounding box center [201, 375] width 69 height 13
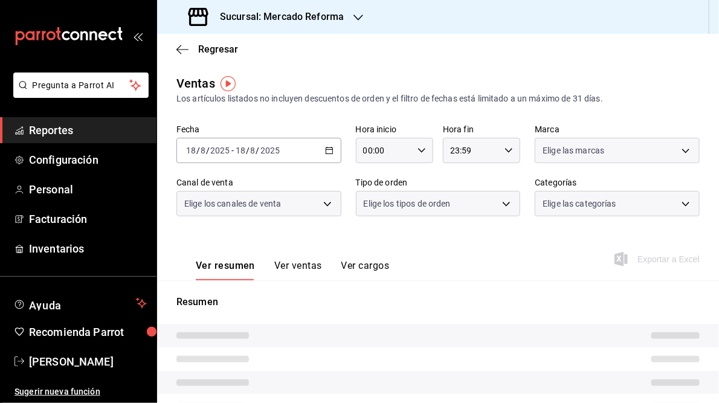
type input "05:00"
type input "05:59"
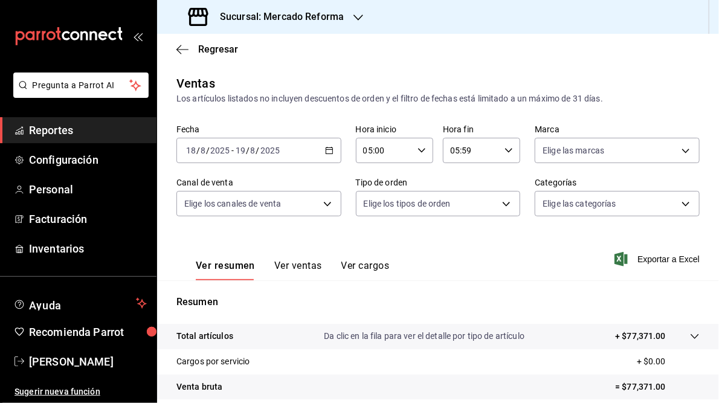
scroll to position [175, 0]
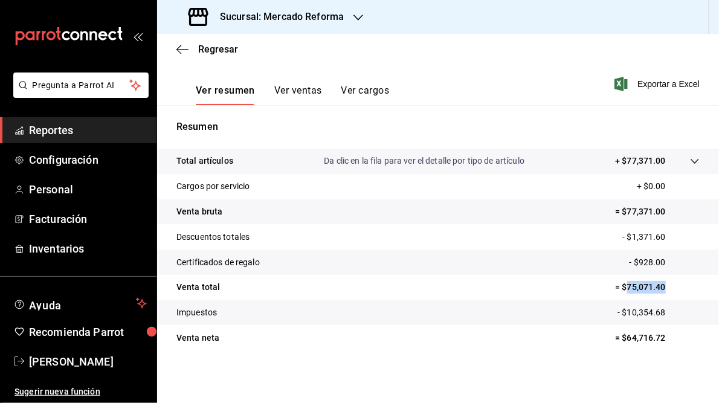
drag, startPoint x: 619, startPoint y: 285, endPoint x: 658, endPoint y: 286, distance: 39.3
click at [658, 286] on p "= $75,071.40" at bounding box center [657, 287] width 85 height 13
drag, startPoint x: 658, startPoint y: 286, endPoint x: 636, endPoint y: 286, distance: 22.4
